Goal: Task Accomplishment & Management: Manage account settings

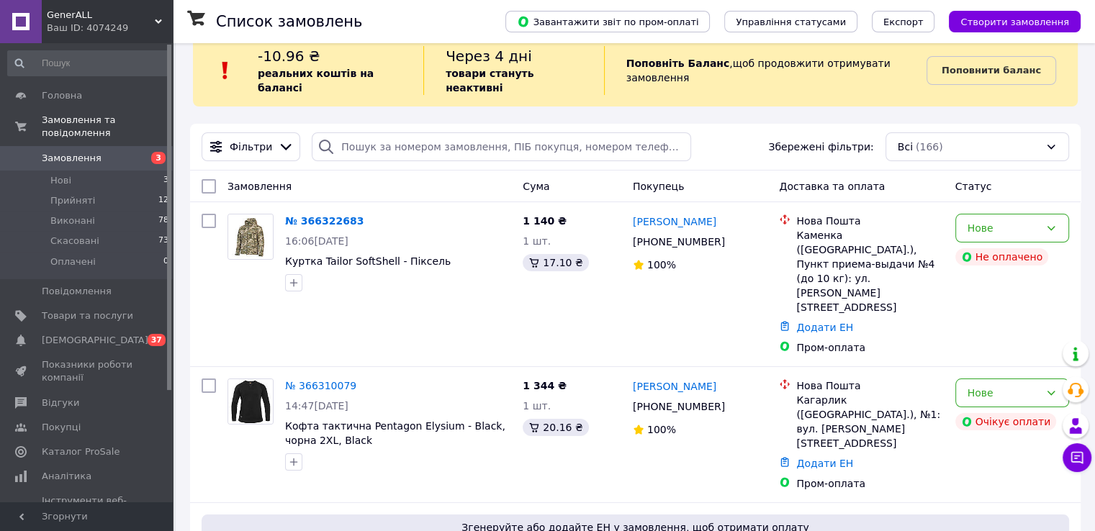
scroll to position [23, 0]
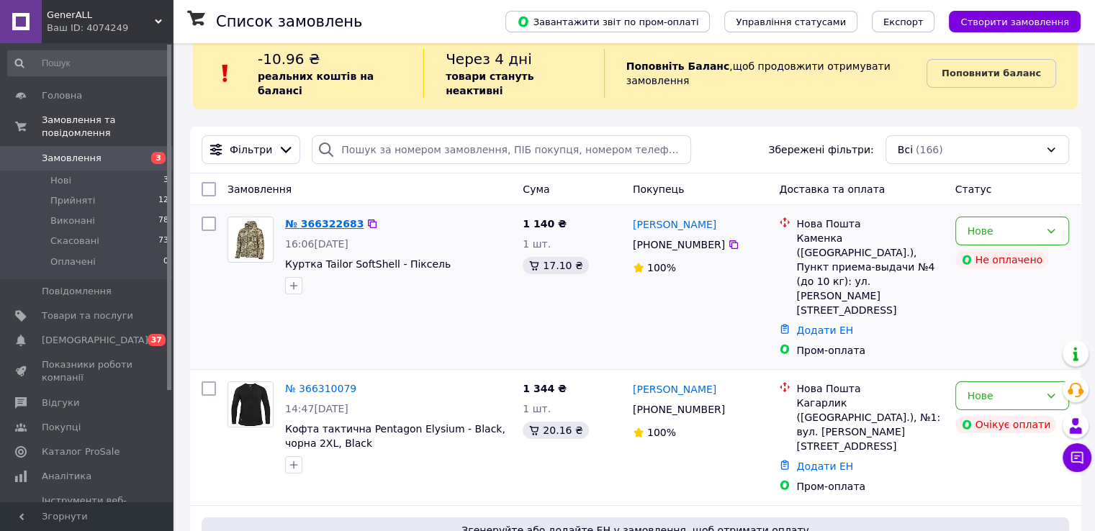
click at [328, 218] on link "№ 366322683" at bounding box center [324, 224] width 78 height 12
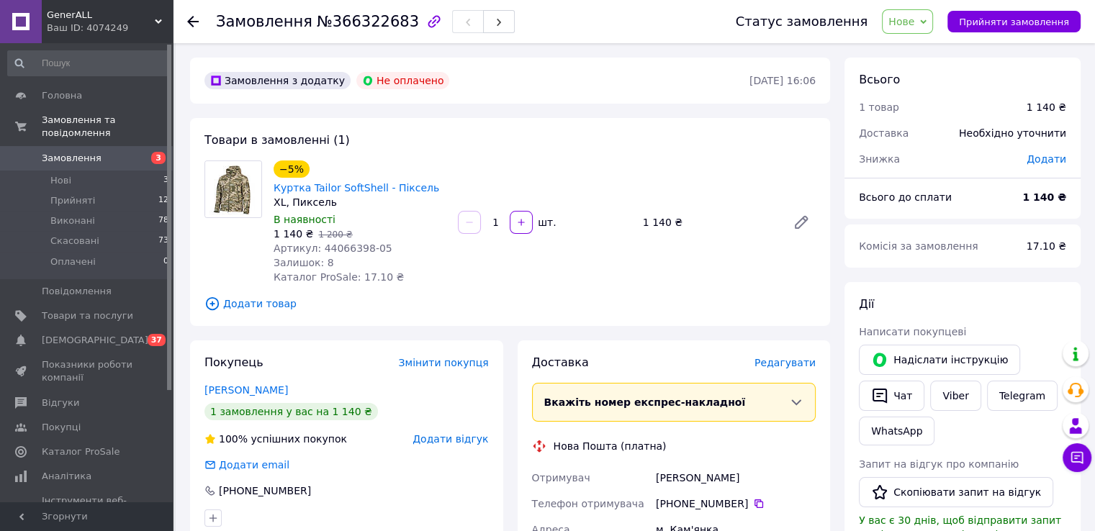
click at [370, 248] on span "Артикул: 44066398-05" at bounding box center [333, 249] width 119 height 12
drag, startPoint x: 383, startPoint y: 250, endPoint x: 317, endPoint y: 245, distance: 66.4
click at [317, 245] on div "Артикул: 44066398-05" at bounding box center [360, 248] width 173 height 14
copy span "44066398-05"
click at [897, 394] on button "Чат" at bounding box center [892, 396] width 66 height 30
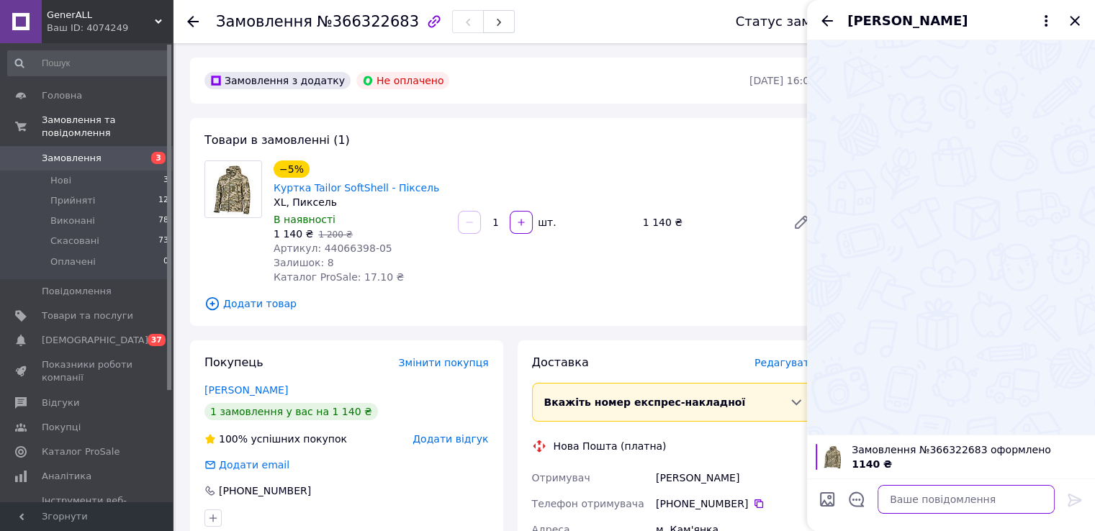
click at [942, 495] on textarea at bounding box center [966, 499] width 177 height 29
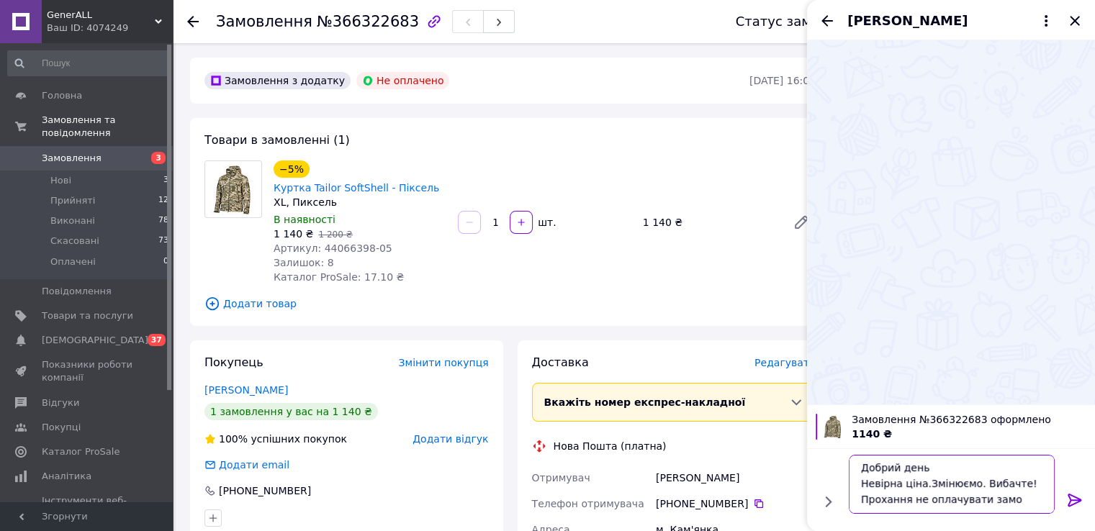
scroll to position [1, 0]
type textarea "Добрий день Невірна ціна.Змінюємо. Вибачте! Прохання не оплачувати замовлення"
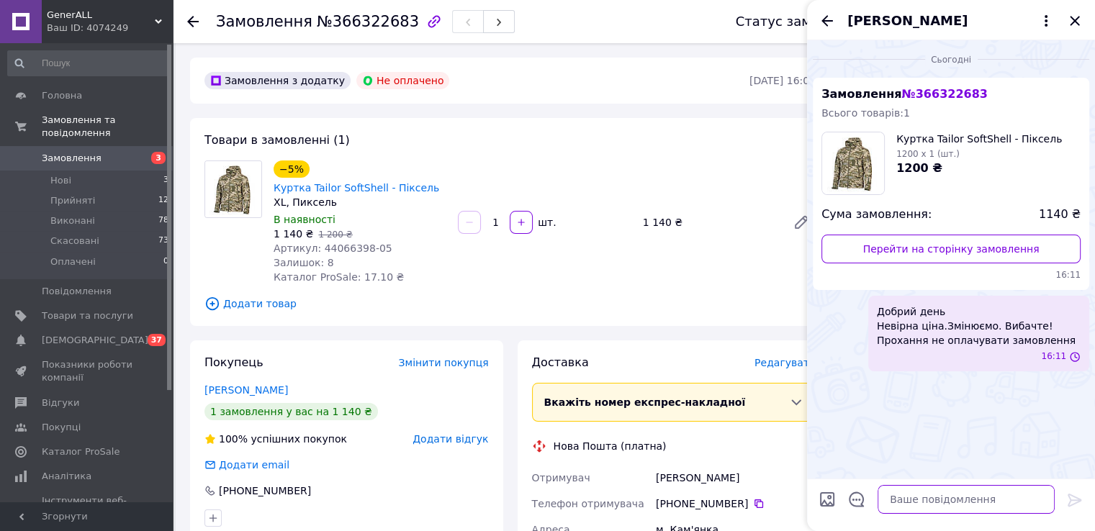
scroll to position [0, 0]
click at [1079, 27] on icon "Закрити" at bounding box center [1074, 20] width 17 height 17
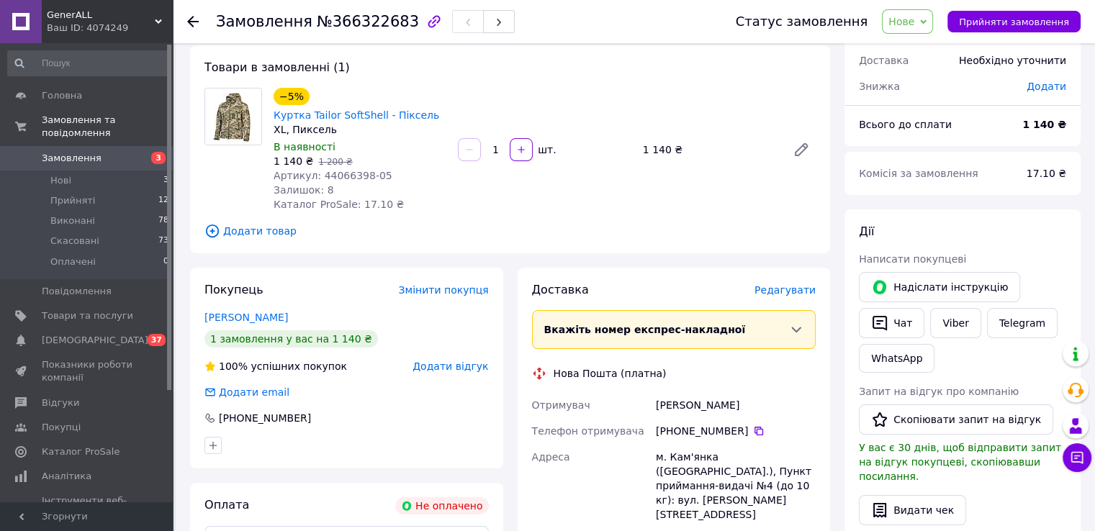
scroll to position [58, 0]
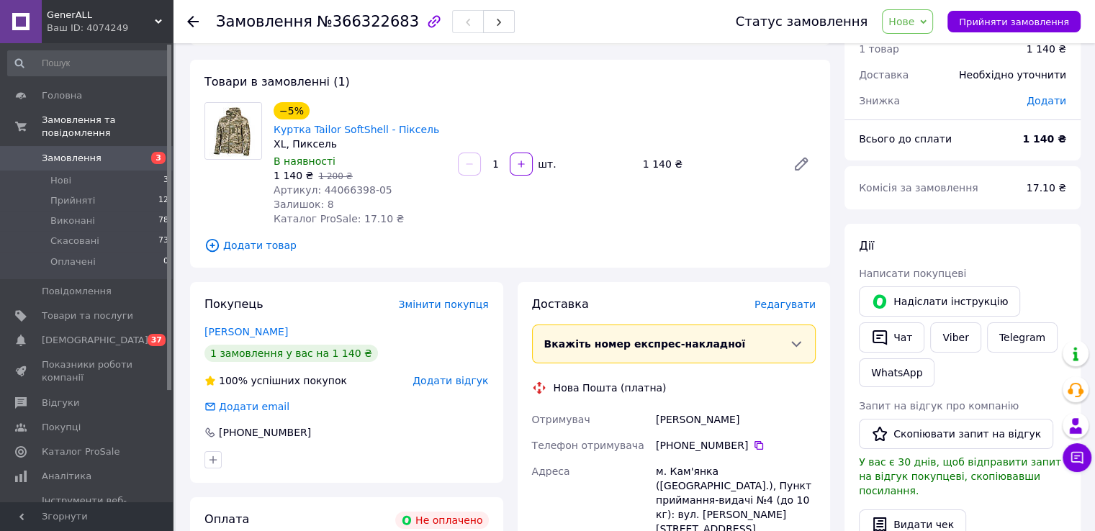
click at [914, 24] on span "Нове" at bounding box center [901, 22] width 26 height 12
click at [921, 93] on li "Скасовано" at bounding box center [916, 94] width 66 height 22
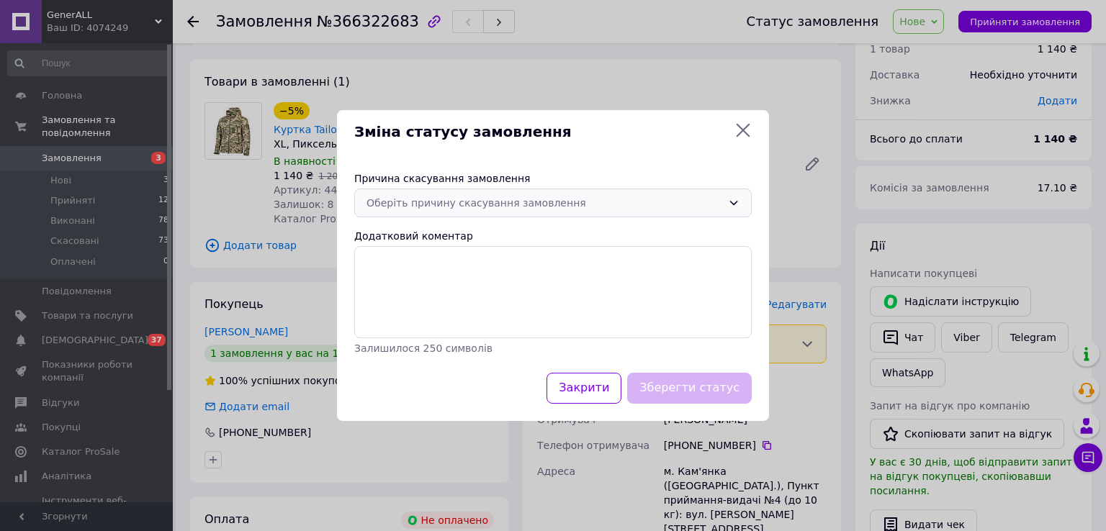
click at [560, 195] on div "Оберіть причину скасування замовлення" at bounding box center [544, 203] width 356 height 16
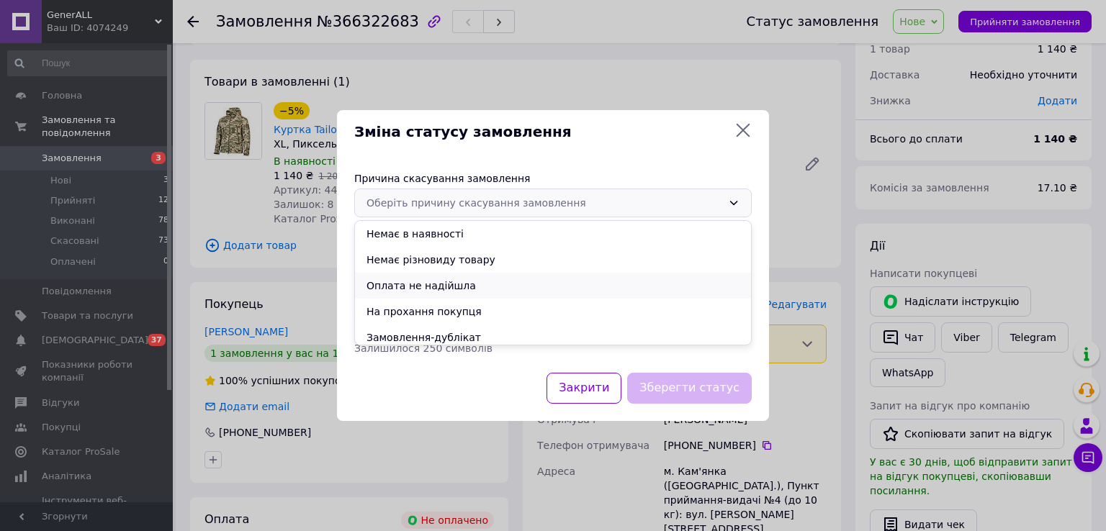
click at [455, 288] on li "Оплата не надійшла" at bounding box center [553, 286] width 396 height 26
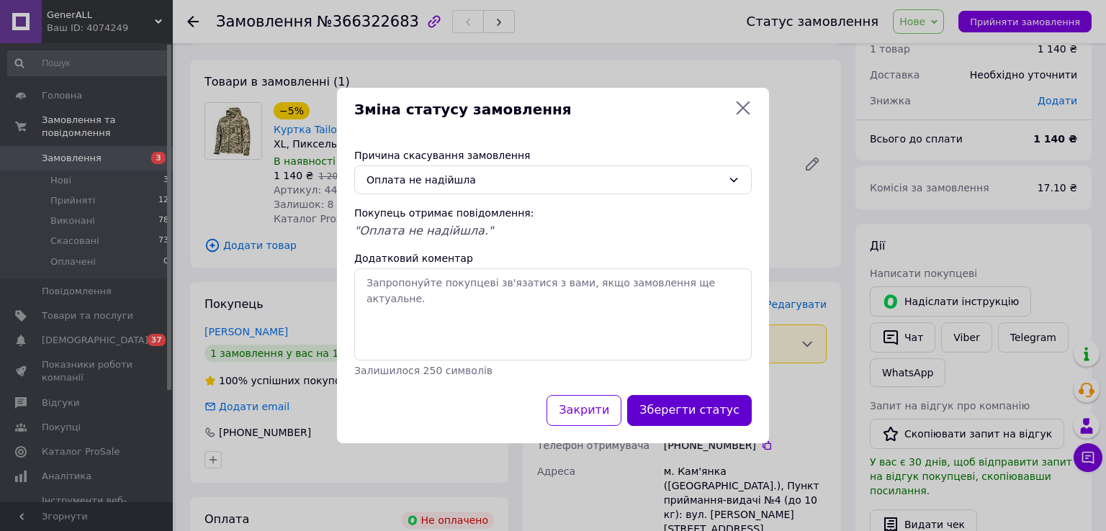
drag, startPoint x: 691, startPoint y: 430, endPoint x: 698, endPoint y: 420, distance: 11.4
click at [698, 420] on div "Закрити Зберегти статус" at bounding box center [553, 419] width 432 height 48
click at [698, 420] on button "Зберегти статус" at bounding box center [689, 410] width 125 height 31
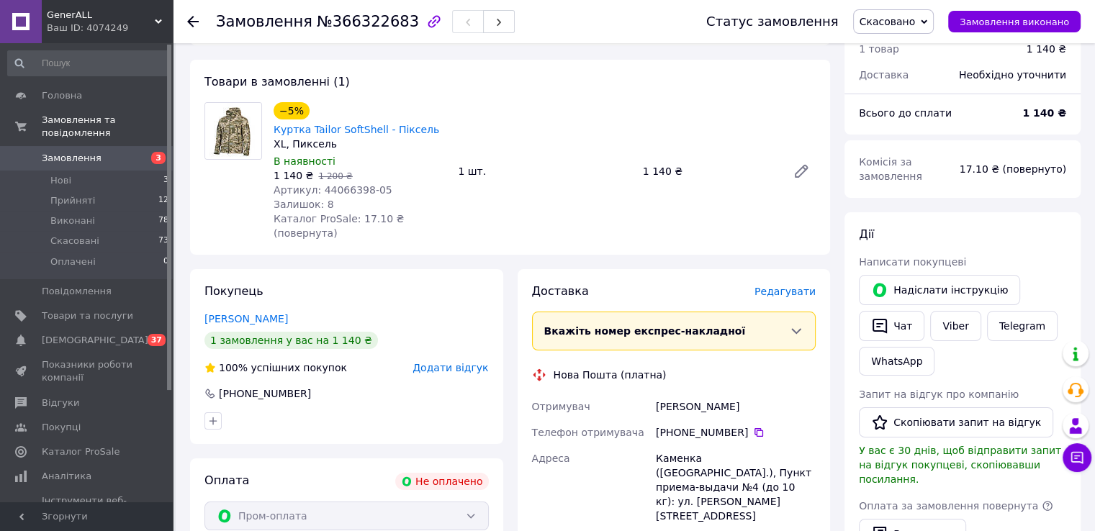
click at [132, 152] on span "Замовлення" at bounding box center [87, 158] width 91 height 13
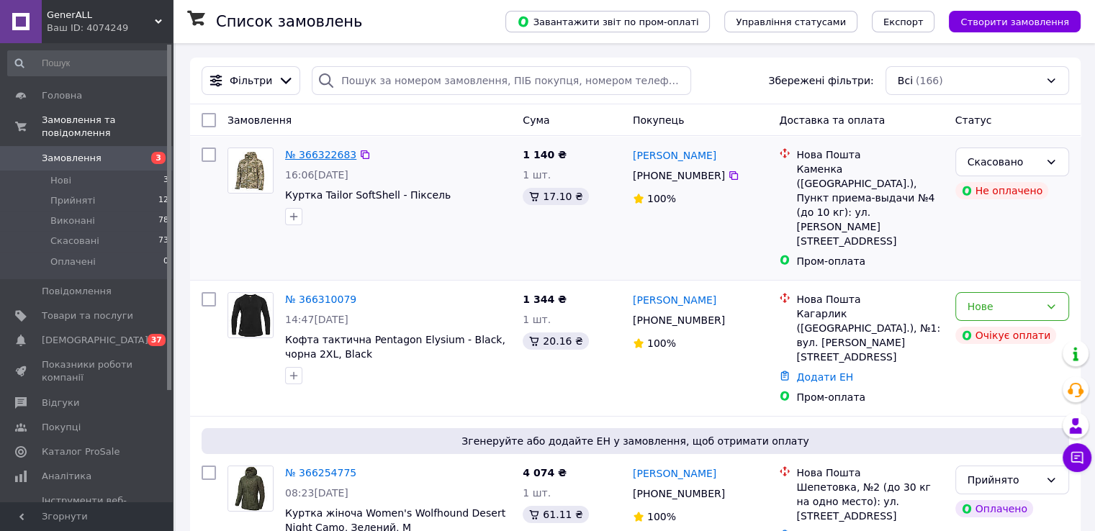
click at [330, 156] on link "№ 366322683" at bounding box center [320, 155] width 71 height 12
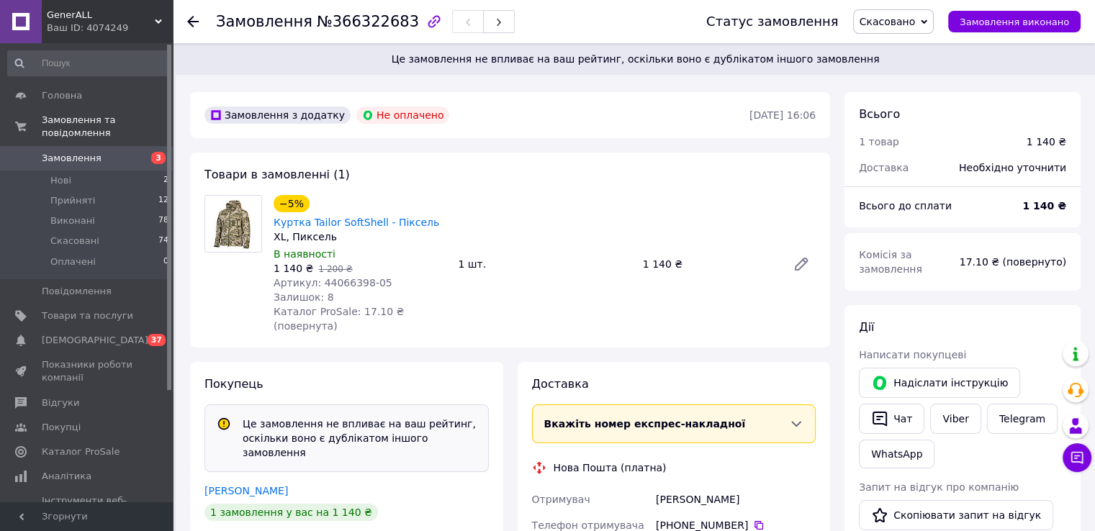
click at [92, 146] on link "Замовлення 3" at bounding box center [88, 158] width 177 height 24
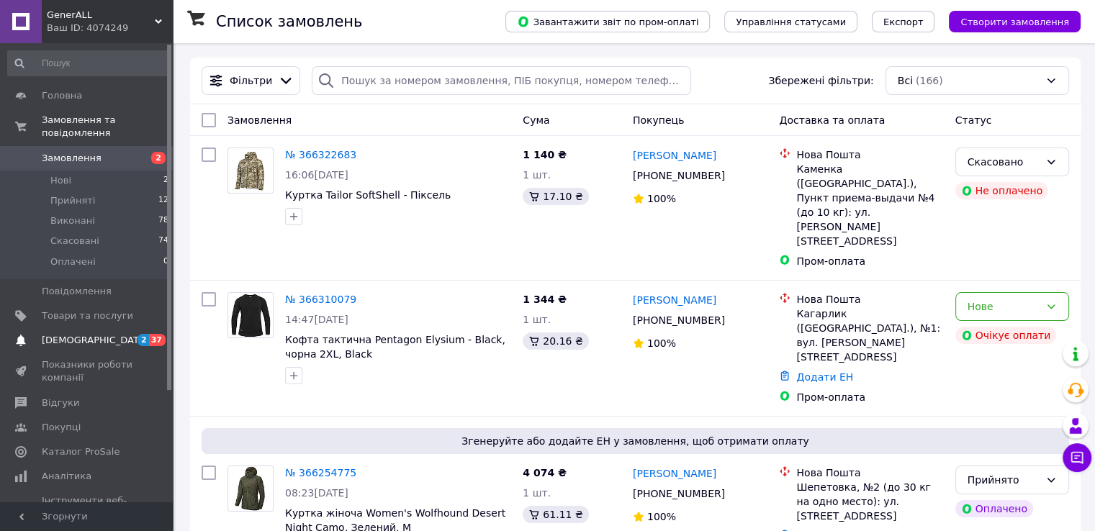
click at [76, 334] on span "[DEMOGRAPHIC_DATA]" at bounding box center [95, 340] width 107 height 13
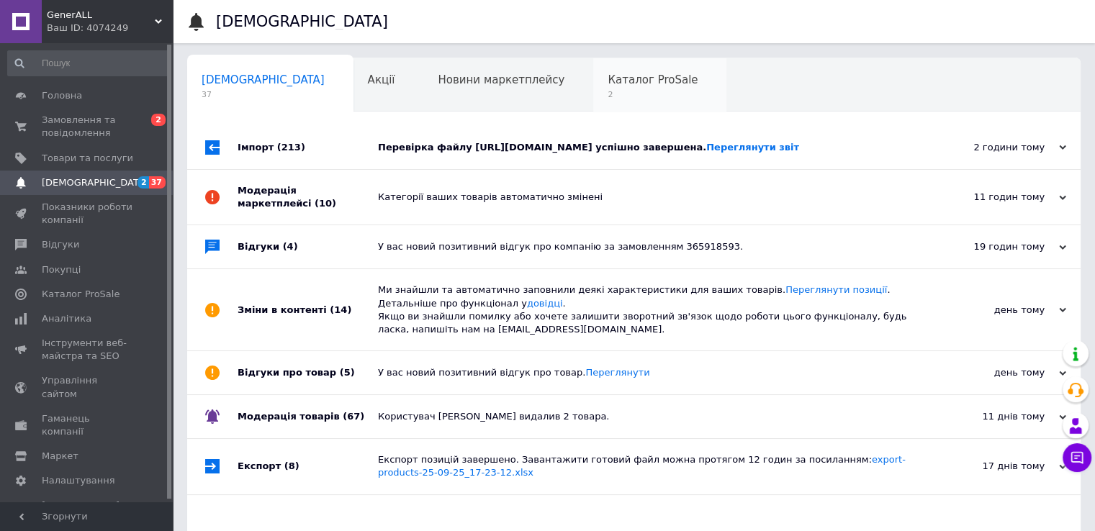
click at [608, 91] on span "2" at bounding box center [653, 94] width 90 height 11
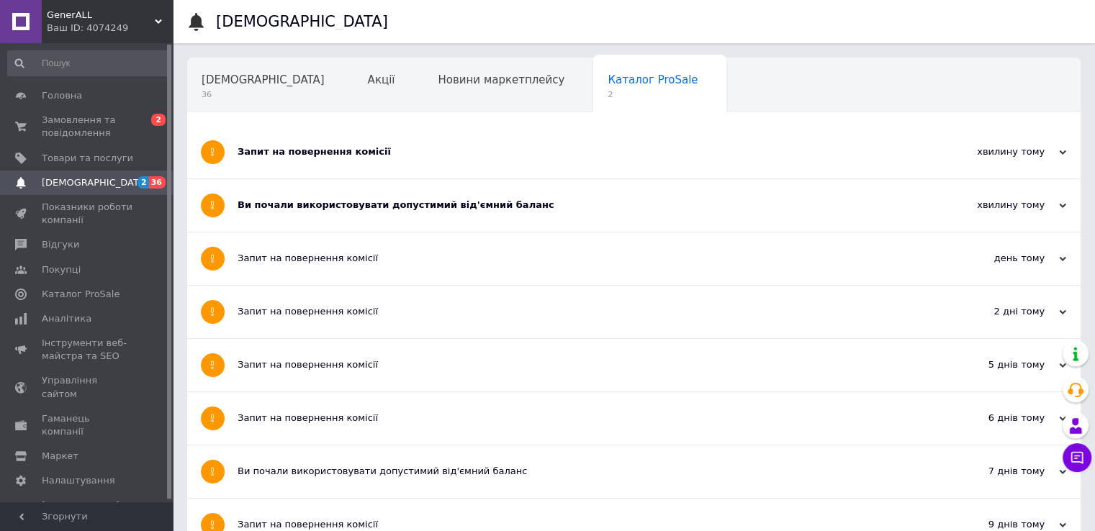
click at [446, 138] on div "Запит на повернення комісії" at bounding box center [580, 152] width 685 height 53
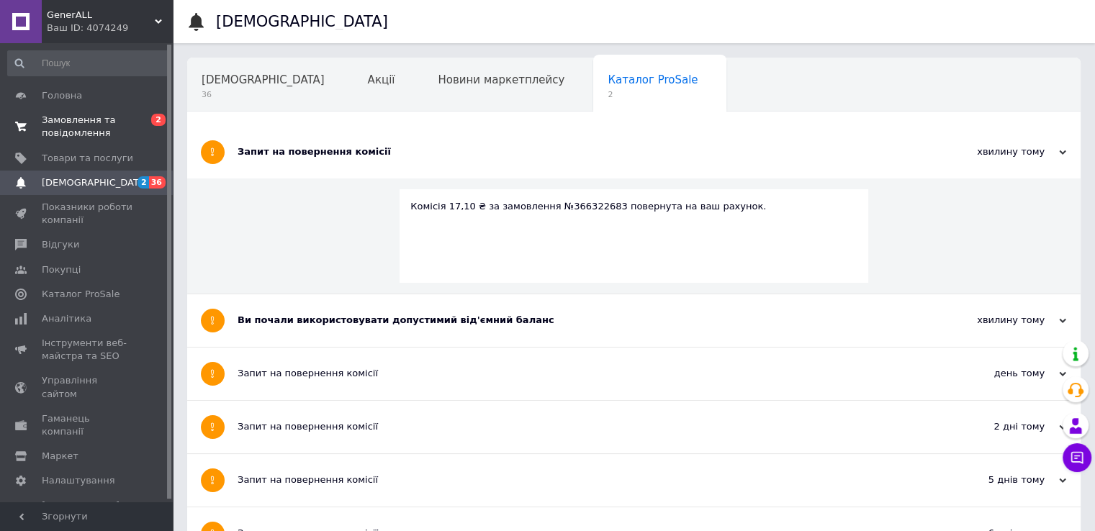
click at [81, 119] on span "Замовлення та повідомлення" at bounding box center [87, 127] width 91 height 26
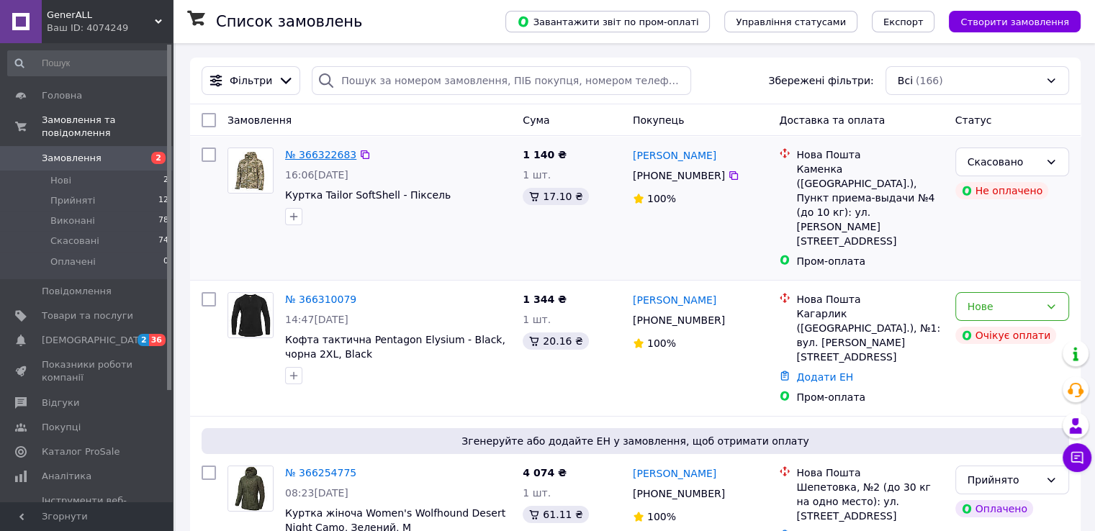
click at [333, 158] on link "№ 366322683" at bounding box center [320, 155] width 71 height 12
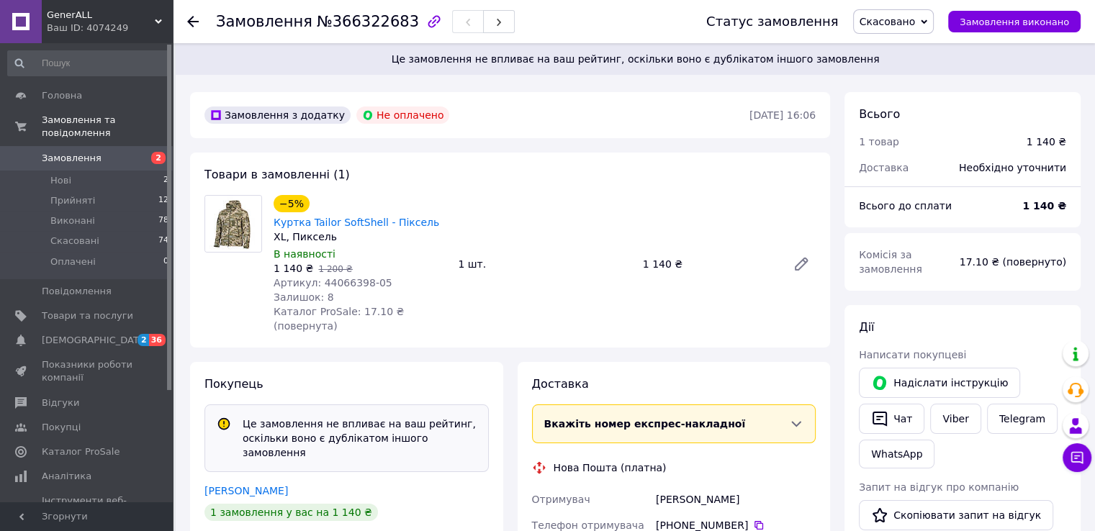
drag, startPoint x: 377, startPoint y: 242, endPoint x: 386, endPoint y: 284, distance: 42.6
click at [386, 284] on div "Артикул: 44066398-05" at bounding box center [360, 283] width 173 height 14
drag, startPoint x: 368, startPoint y: 283, endPoint x: 359, endPoint y: 283, distance: 8.6
click at [361, 283] on span "Артикул: 44066398-05" at bounding box center [333, 283] width 119 height 12
click at [416, 283] on div "Артикул: 44066398-05" at bounding box center [360, 283] width 173 height 14
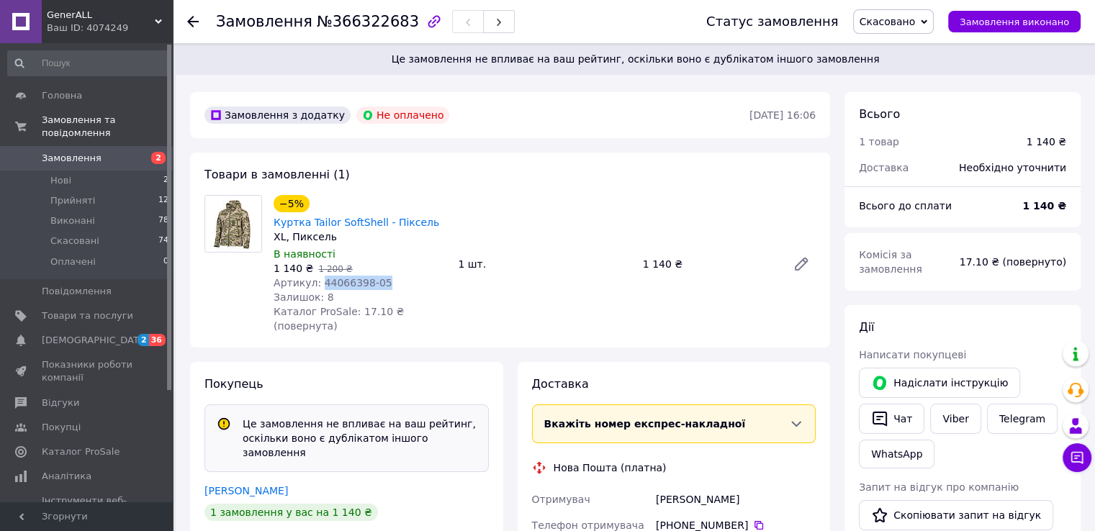
drag, startPoint x: 392, startPoint y: 289, endPoint x: 315, endPoint y: 284, distance: 76.5
click at [315, 284] on div "Артикул: 44066398-05" at bounding box center [360, 283] width 173 height 14
copy span "44066398-05"
click at [96, 304] on link "Товари та послуги" at bounding box center [88, 316] width 177 height 24
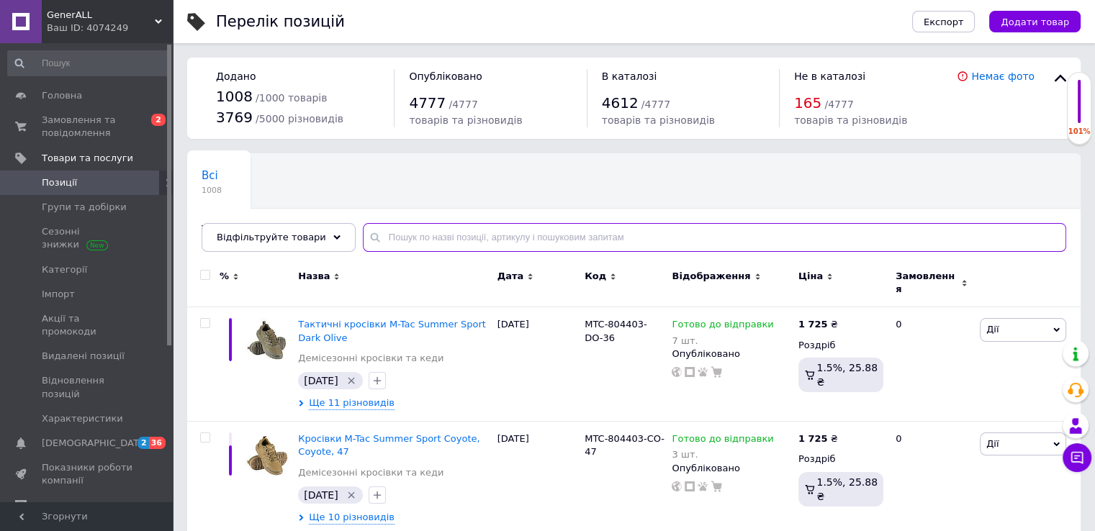
click at [456, 238] on input "text" at bounding box center [714, 237] width 703 height 29
paste input "44066398-05"
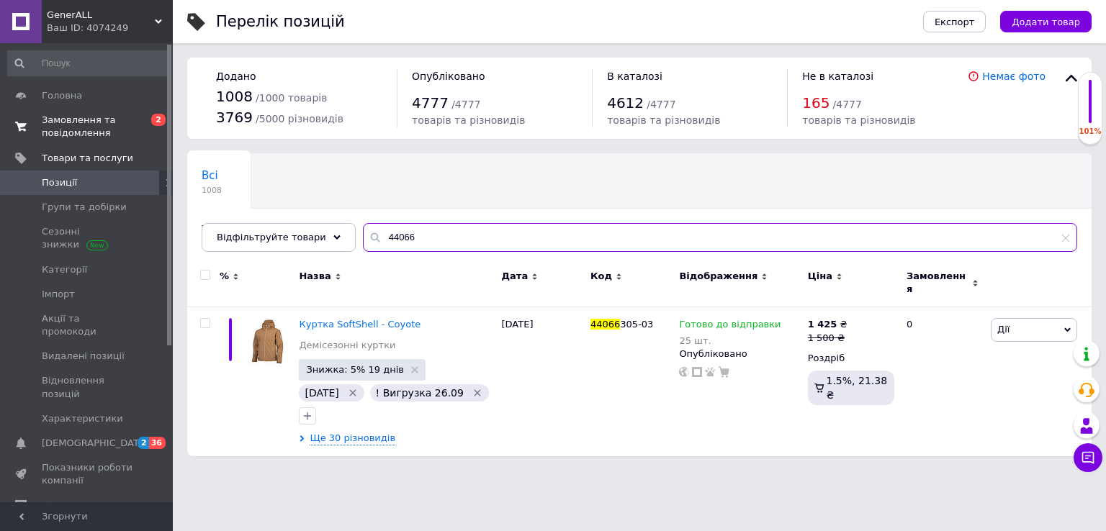
type input "44066"
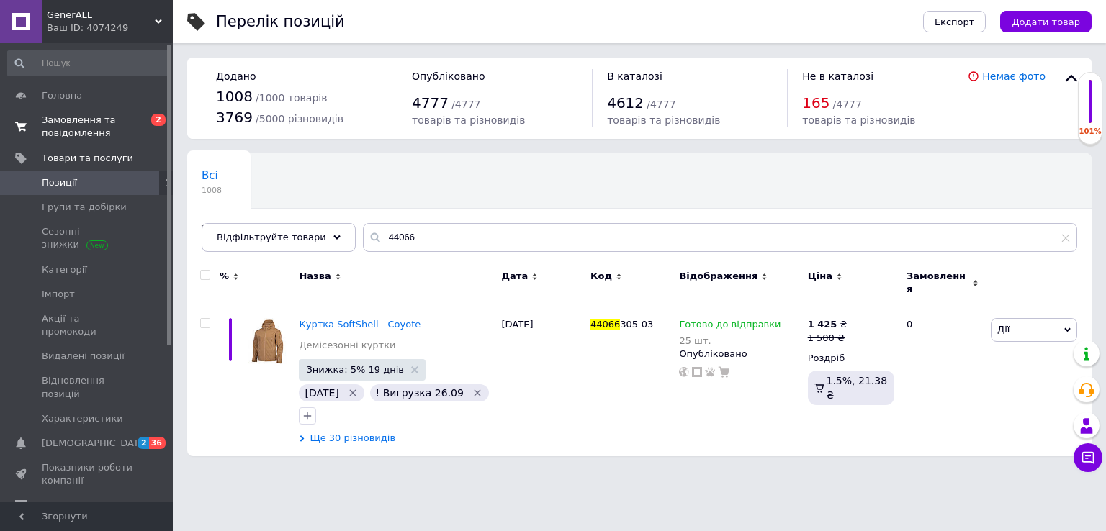
click at [104, 138] on span "Замовлення та повідомлення" at bounding box center [87, 127] width 91 height 26
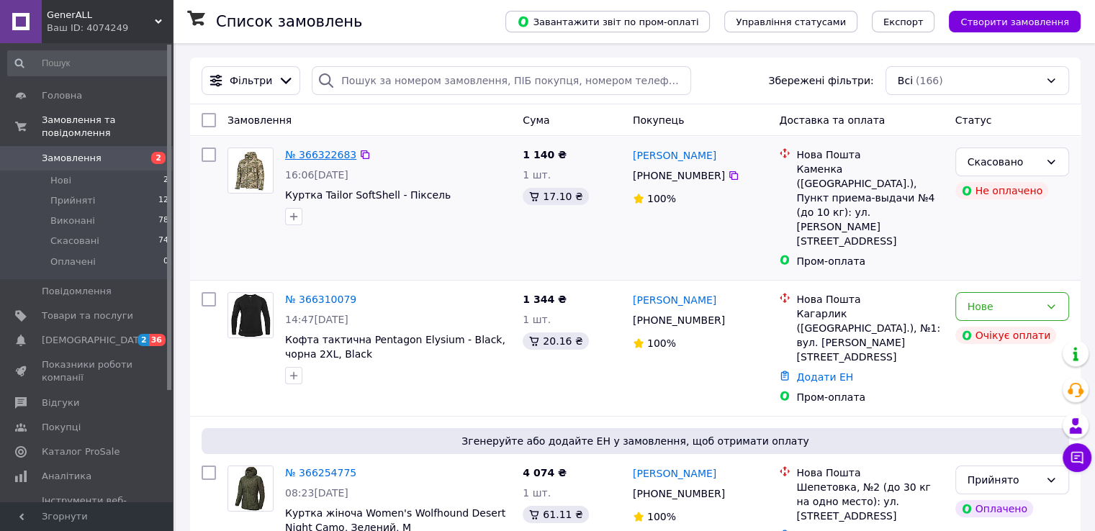
click at [323, 149] on link "№ 366322683" at bounding box center [320, 155] width 71 height 12
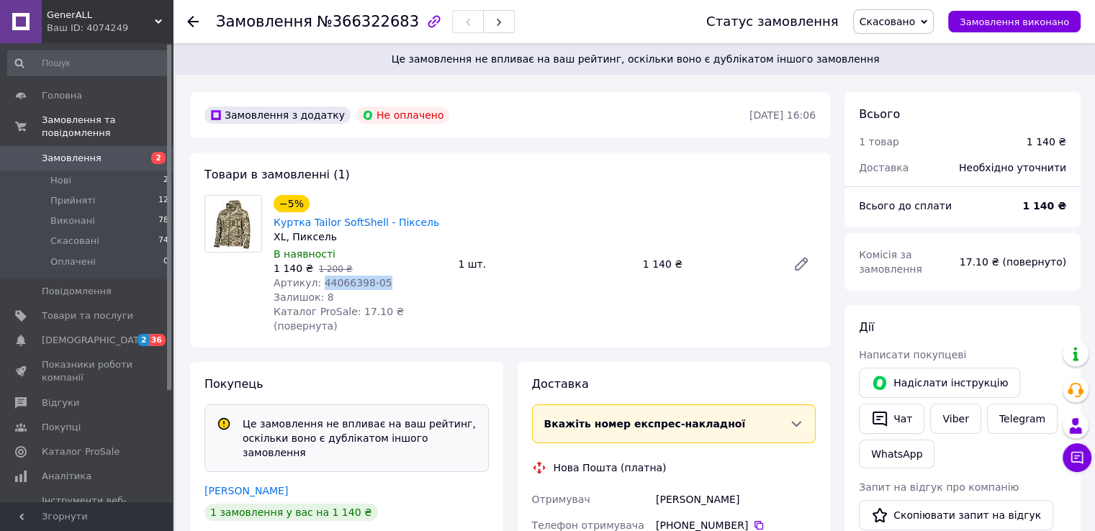
drag, startPoint x: 388, startPoint y: 279, endPoint x: 318, endPoint y: 288, distance: 70.5
click at [318, 288] on div "Артикул: 44066398-05" at bounding box center [360, 283] width 173 height 14
copy span "44066398-05"
click at [96, 310] on span "Товари та послуги" at bounding box center [87, 316] width 91 height 13
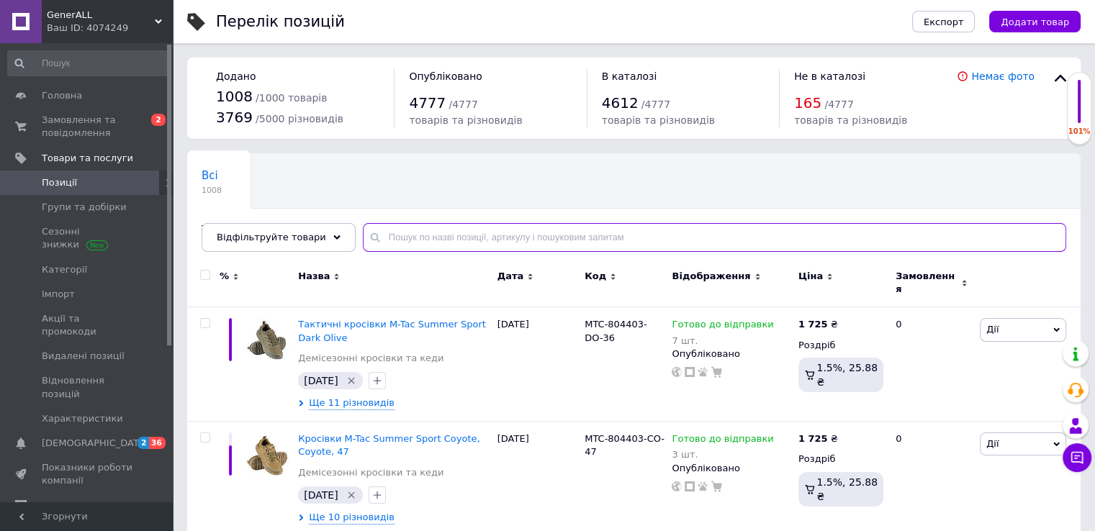
click at [371, 250] on input "text" at bounding box center [714, 237] width 703 height 29
paste input "44066398-05"
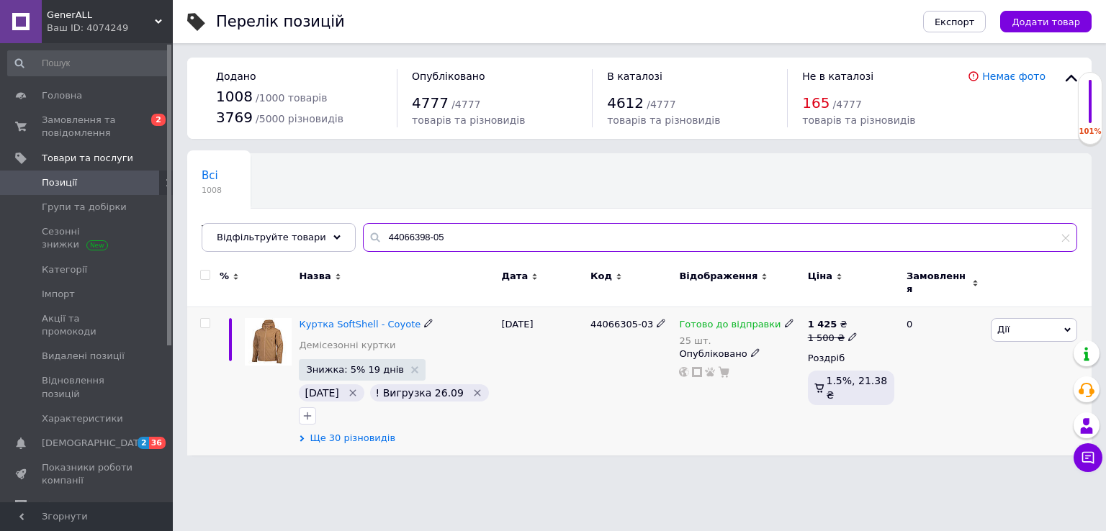
type input "44066398-05"
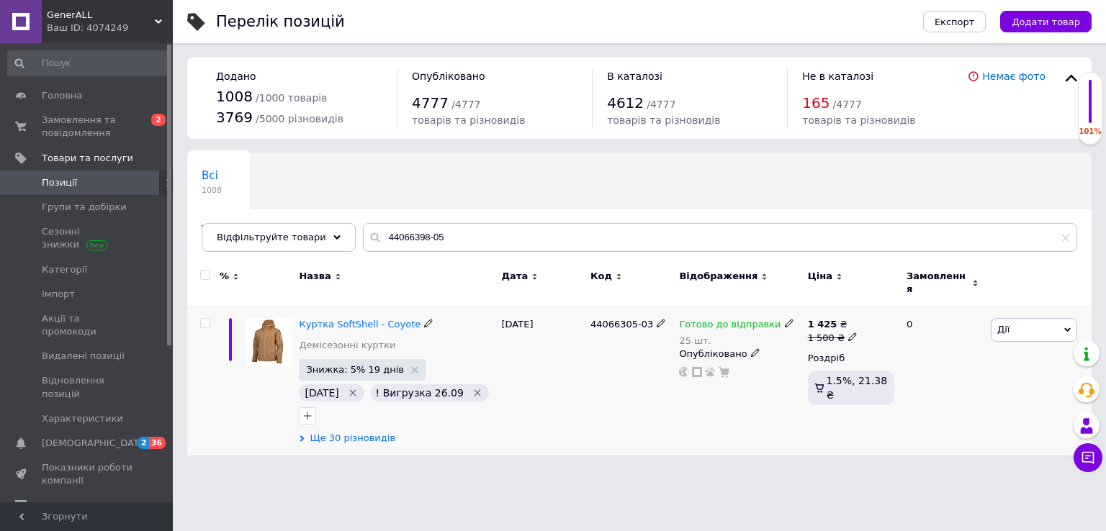
click at [357, 432] on span "Ще 30 різновидів" at bounding box center [353, 438] width 86 height 13
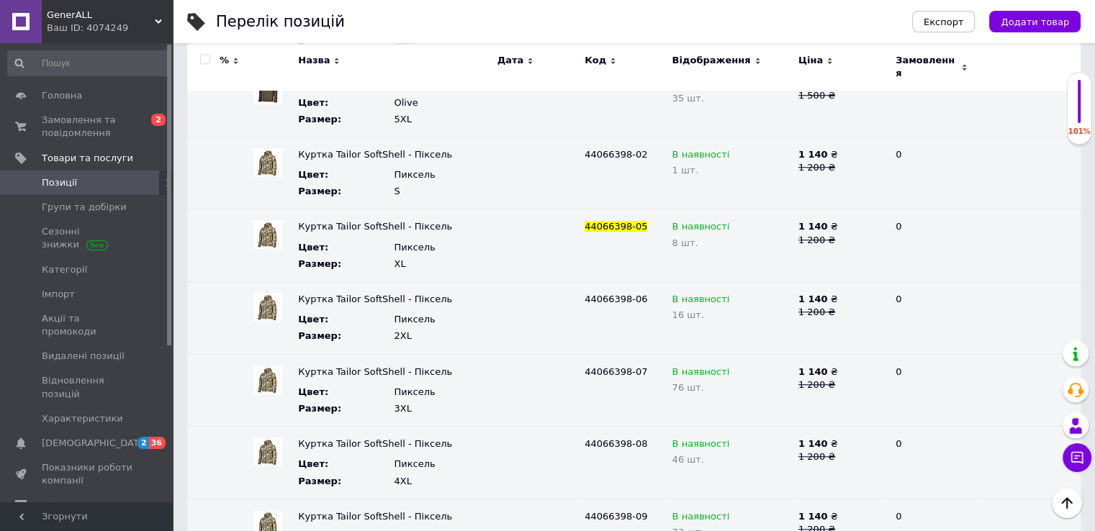
scroll to position [1194, 0]
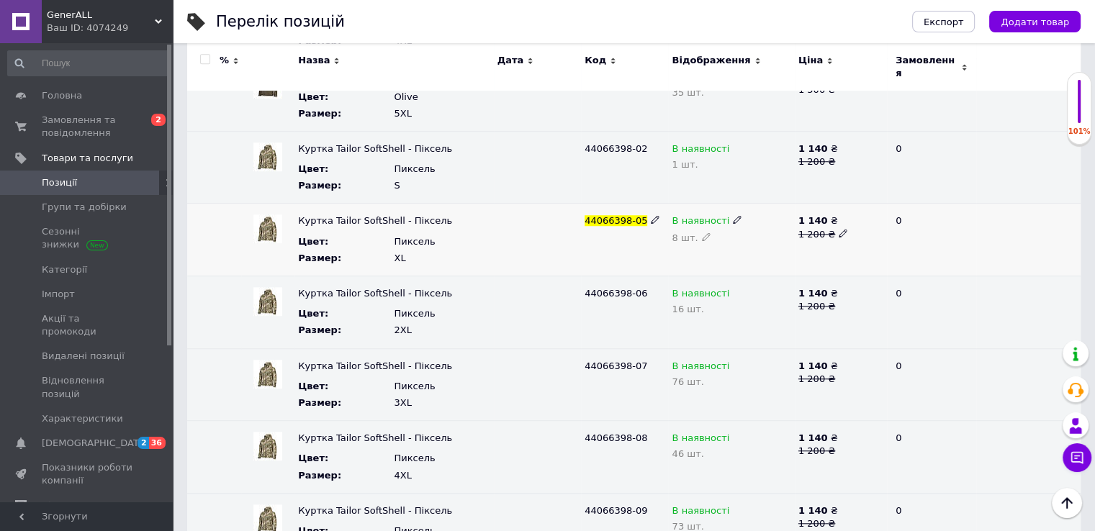
click at [839, 229] on icon at bounding box center [843, 233] width 9 height 9
type input "1400"
click at [839, 301] on icon at bounding box center [843, 305] width 9 height 9
type input "1400"
click at [839, 301] on icon at bounding box center [843, 305] width 9 height 9
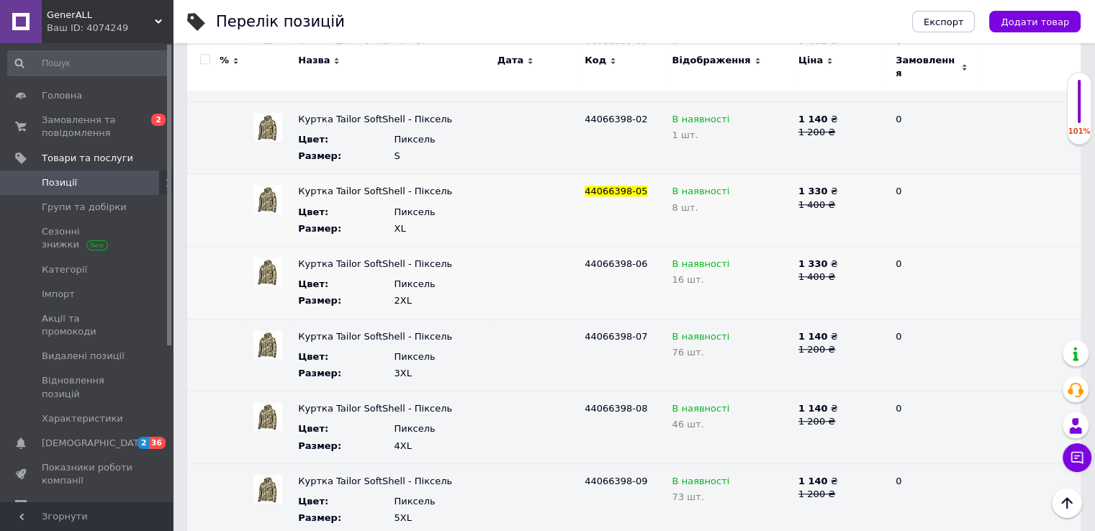
scroll to position [1244, 0]
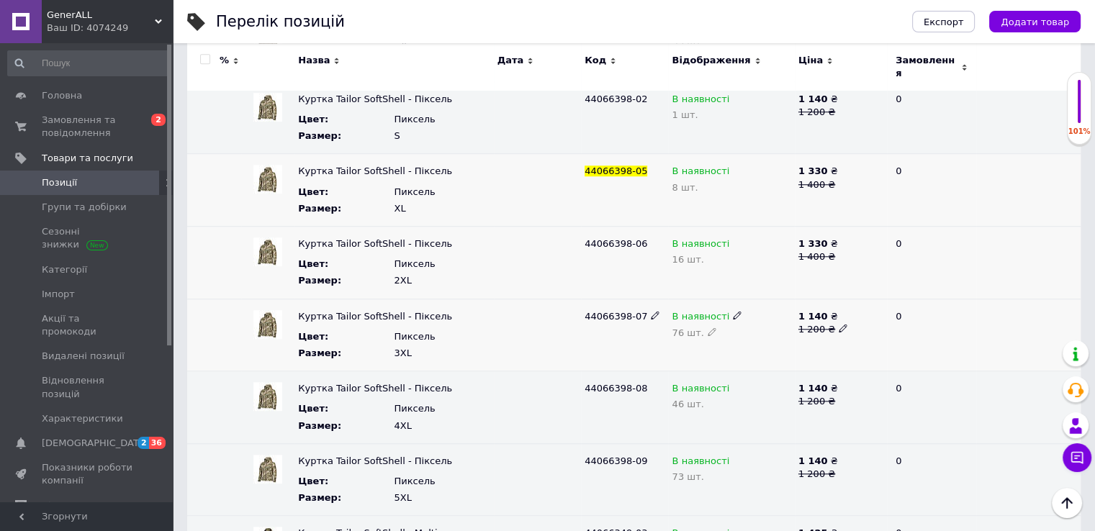
click at [839, 324] on icon at bounding box center [843, 328] width 9 height 9
type input "1400"
click at [839, 396] on icon at bounding box center [843, 400] width 9 height 9
type input "1400"
click at [840, 467] on span at bounding box center [843, 472] width 9 height 10
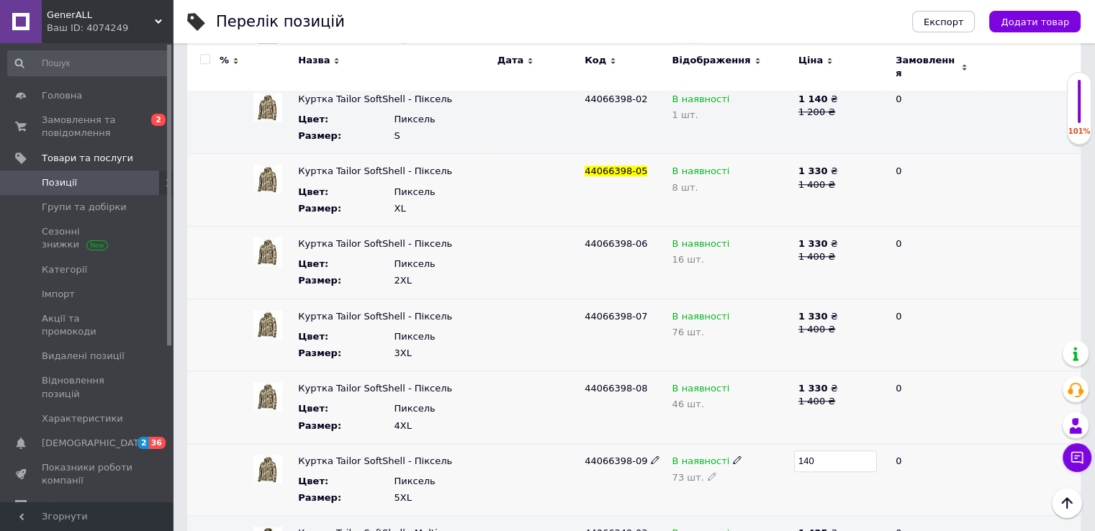
type input "1400"
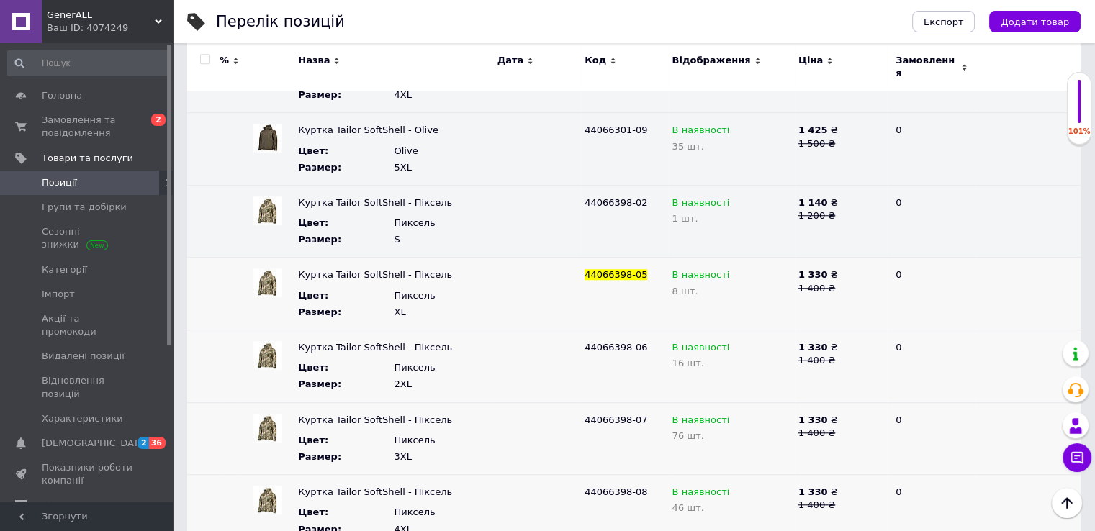
scroll to position [1132, 0]
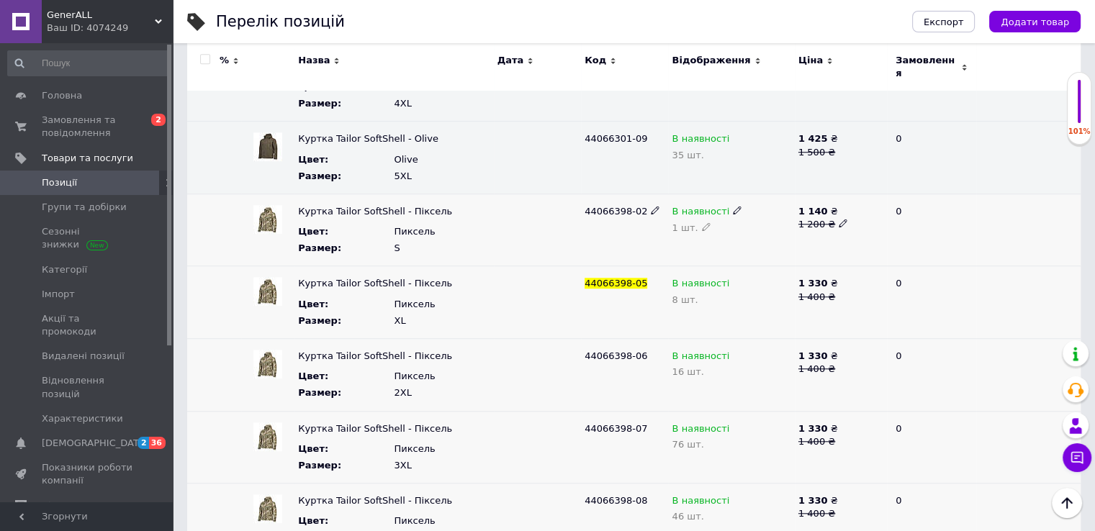
click at [839, 219] on icon at bounding box center [843, 223] width 9 height 9
type input "1400"
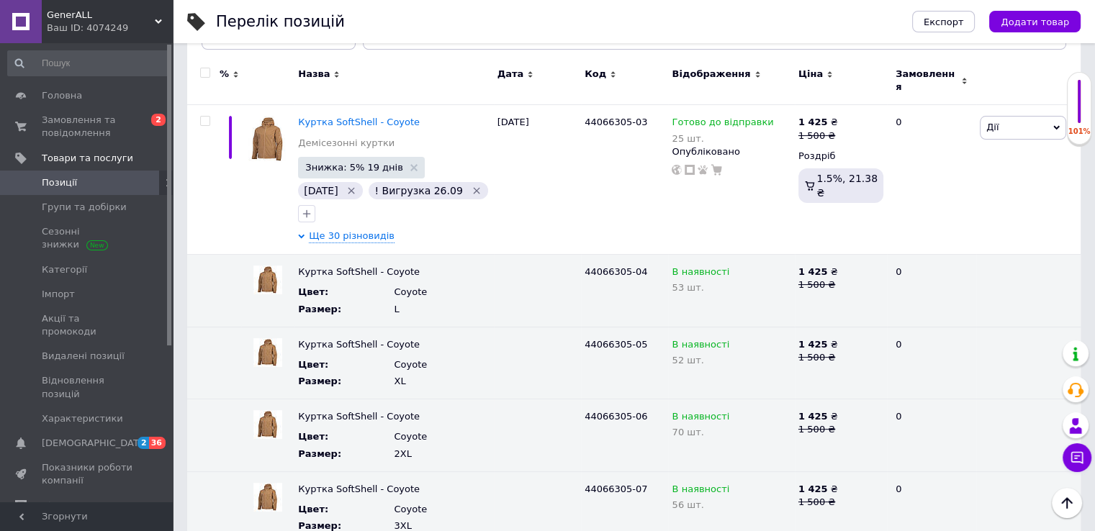
scroll to position [170, 0]
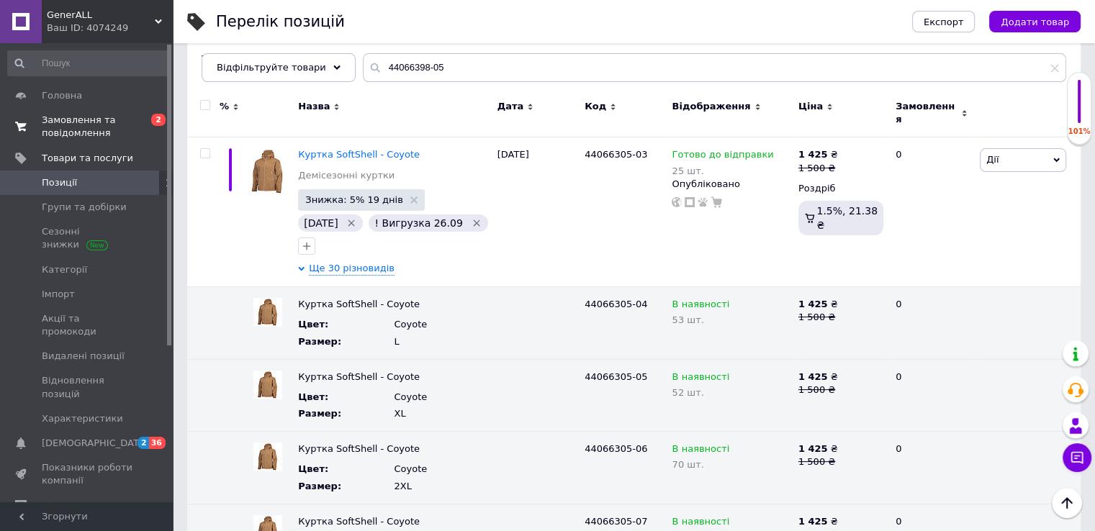
click at [58, 112] on link "Замовлення та повідомлення 0 2" at bounding box center [88, 126] width 177 height 37
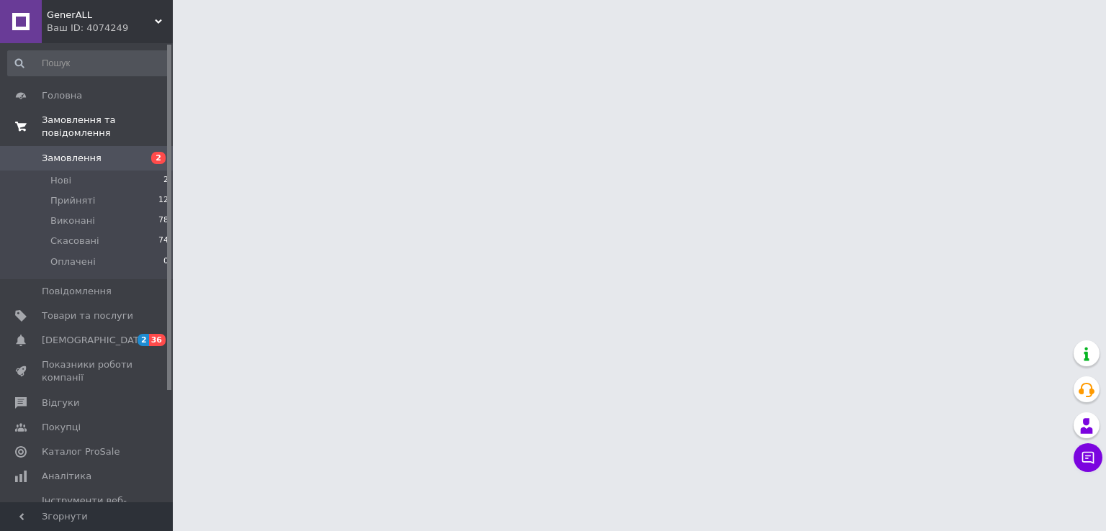
click at [58, 112] on link "Замовлення та повідомлення" at bounding box center [88, 126] width 177 height 37
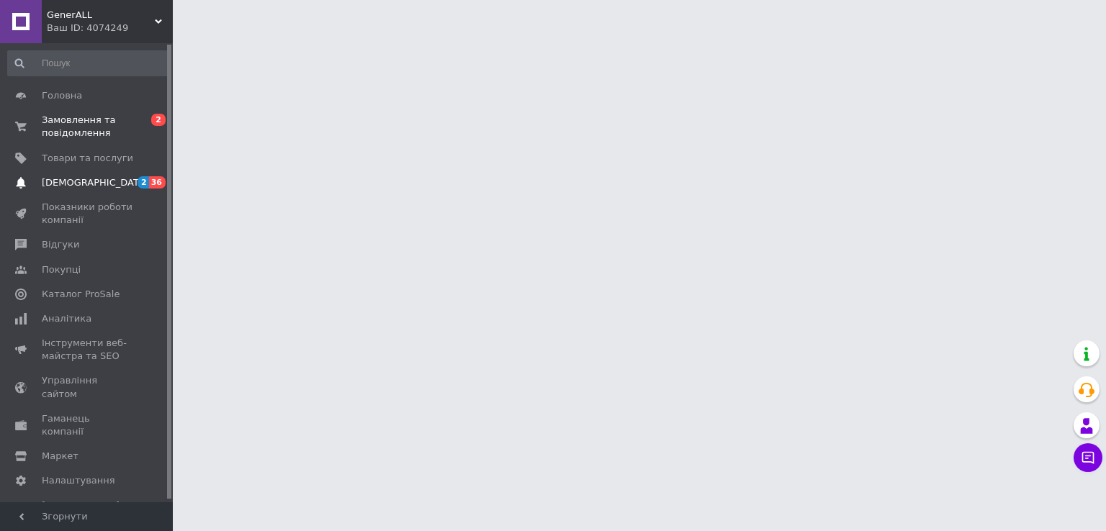
click at [78, 188] on span "[DEMOGRAPHIC_DATA]" at bounding box center [95, 182] width 107 height 13
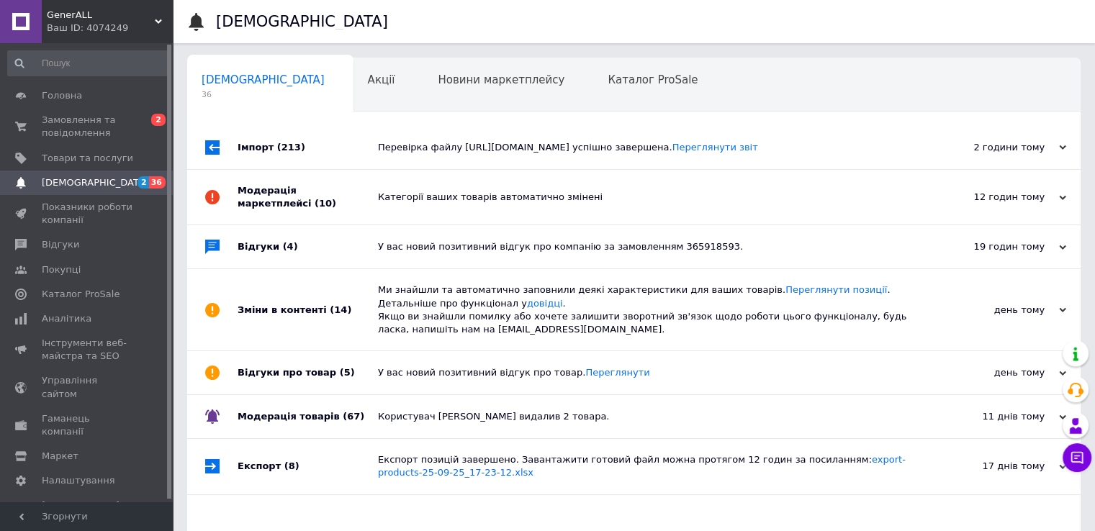
click at [441, 154] on div "Перевірка файлу https://viktailor.com/content/export/a1c1b294547016ef18a5d448c9…" at bounding box center [650, 147] width 544 height 13
